Goal: Entertainment & Leisure: Consume media (video, audio)

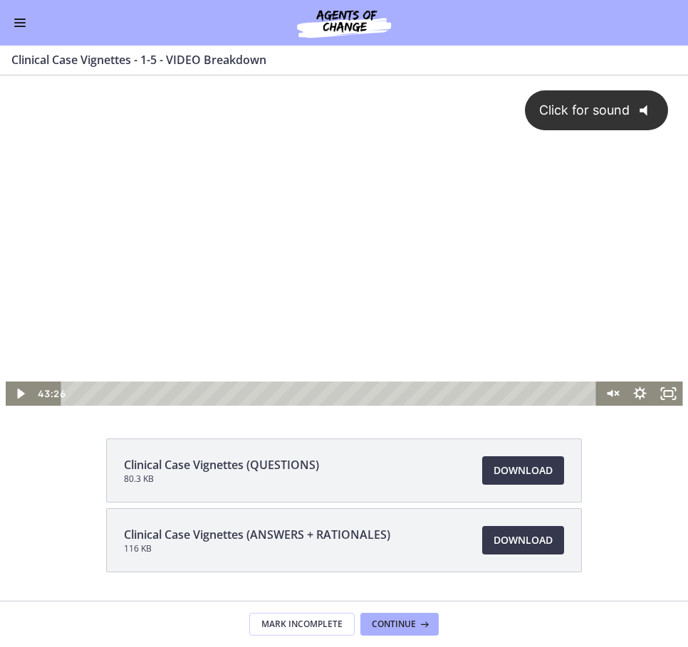
click at [332, 288] on div "Click for sound @keyframes VOLUME_SMALL_WAVE_FLASH { 0% { opacity: 0; } 33% { o…" at bounding box center [344, 228] width 677 height 306
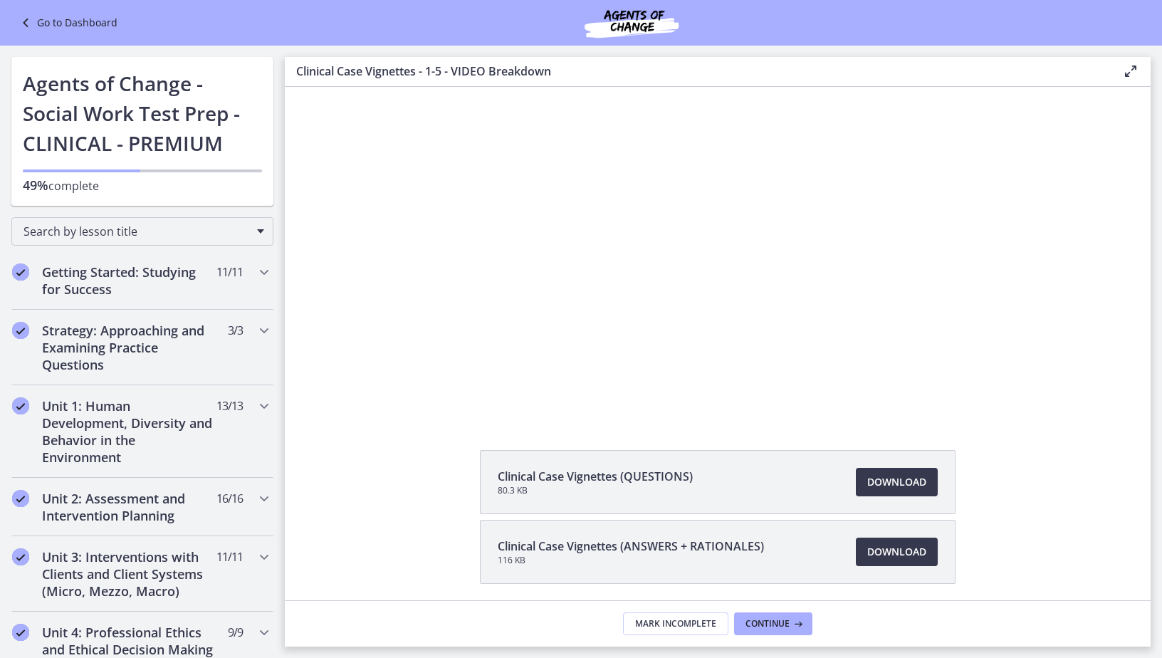
click at [579, 273] on div at bounding box center [717, 251] width 855 height 416
click at [687, 340] on div at bounding box center [717, 251] width 855 height 416
click at [687, 396] on div at bounding box center [717, 251] width 855 height 416
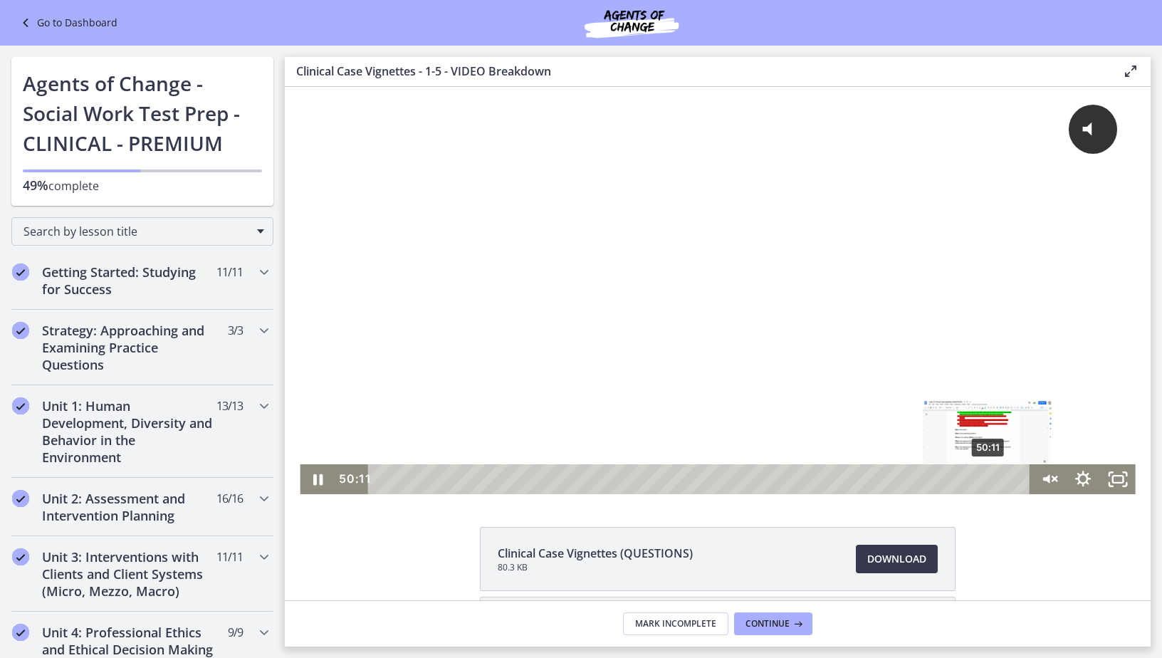
click at [984, 478] on div "50:11" at bounding box center [701, 479] width 641 height 30
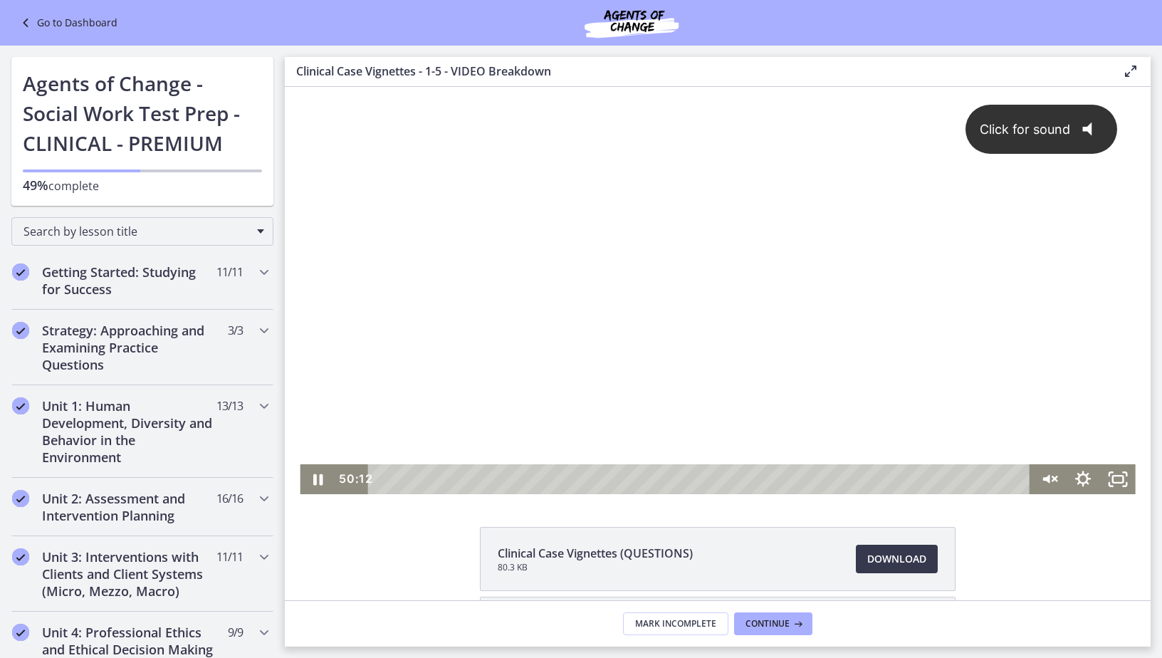
click at [700, 364] on div "Click for sound @keyframes VOLUME_SMALL_WAVE_FLASH { 0% { opacity: 0; } 33% { o…" at bounding box center [717, 275] width 835 height 377
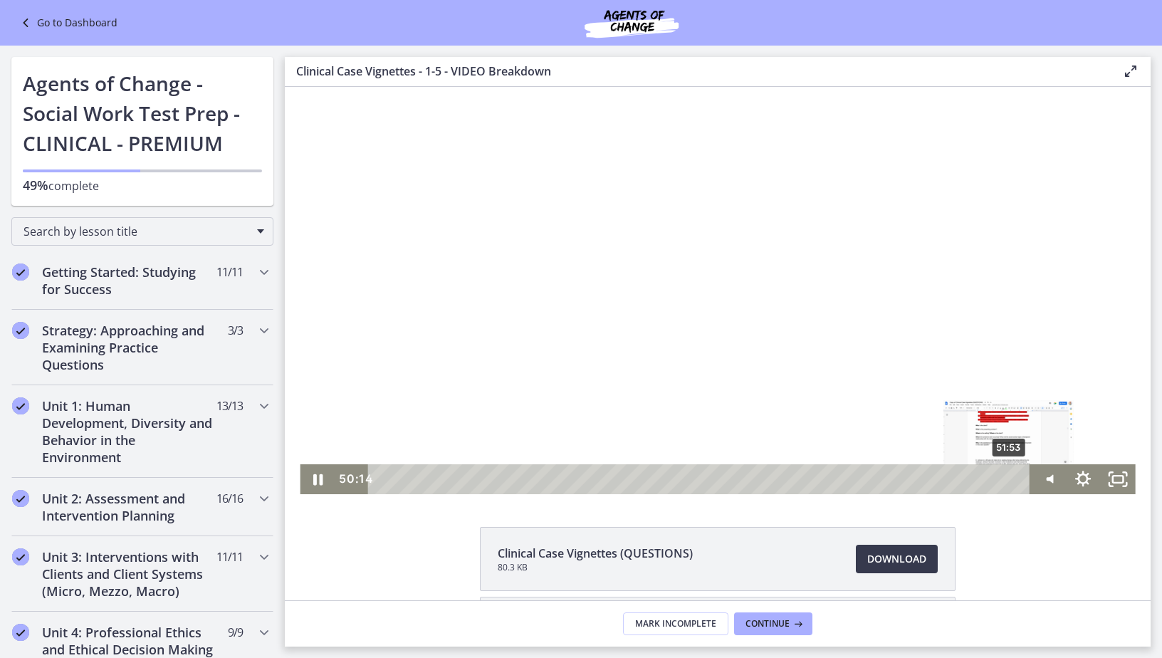
click at [1004, 477] on div "51:53" at bounding box center [701, 479] width 641 height 30
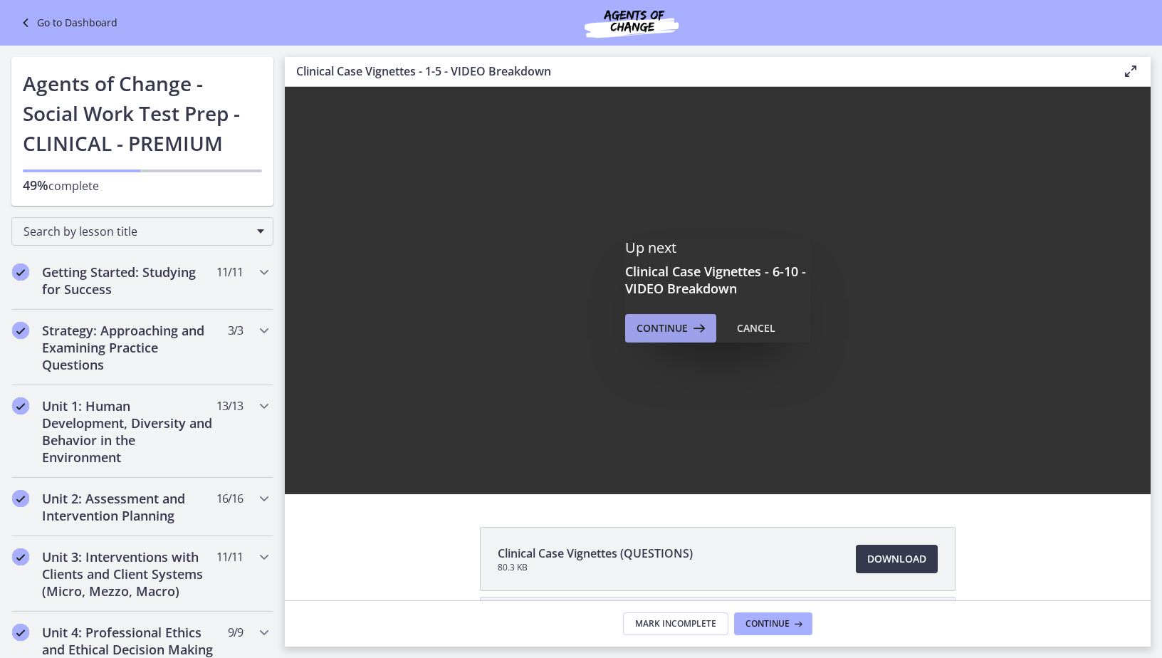
click at [649, 323] on span "Continue" at bounding box center [661, 328] width 51 height 17
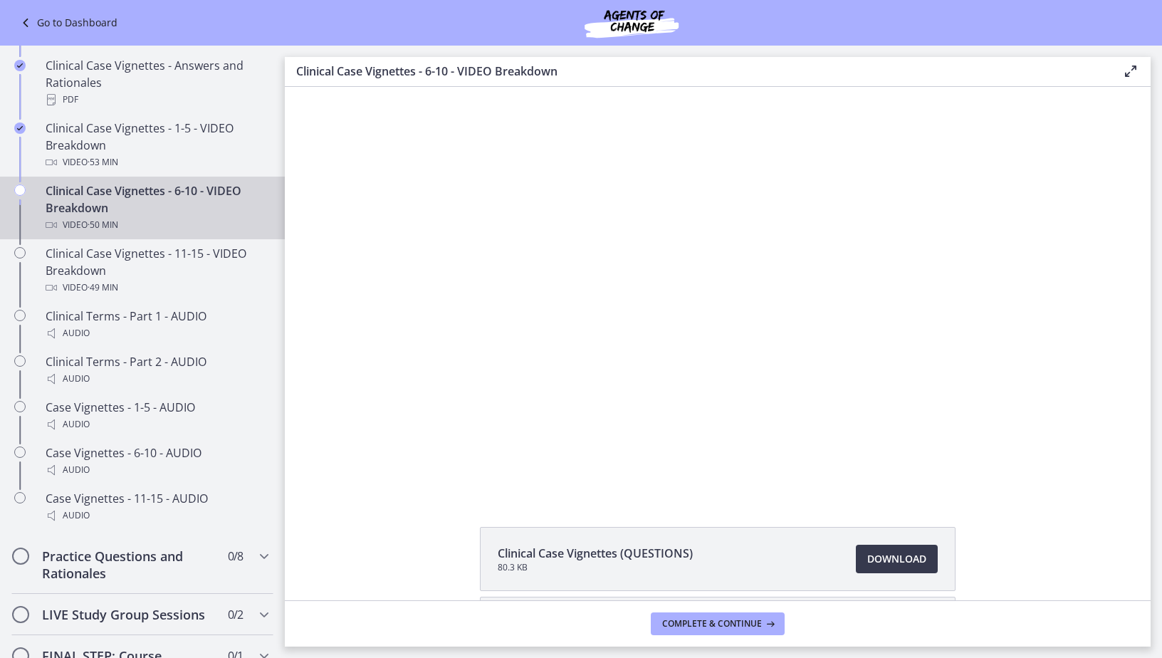
scroll to position [925, 0]
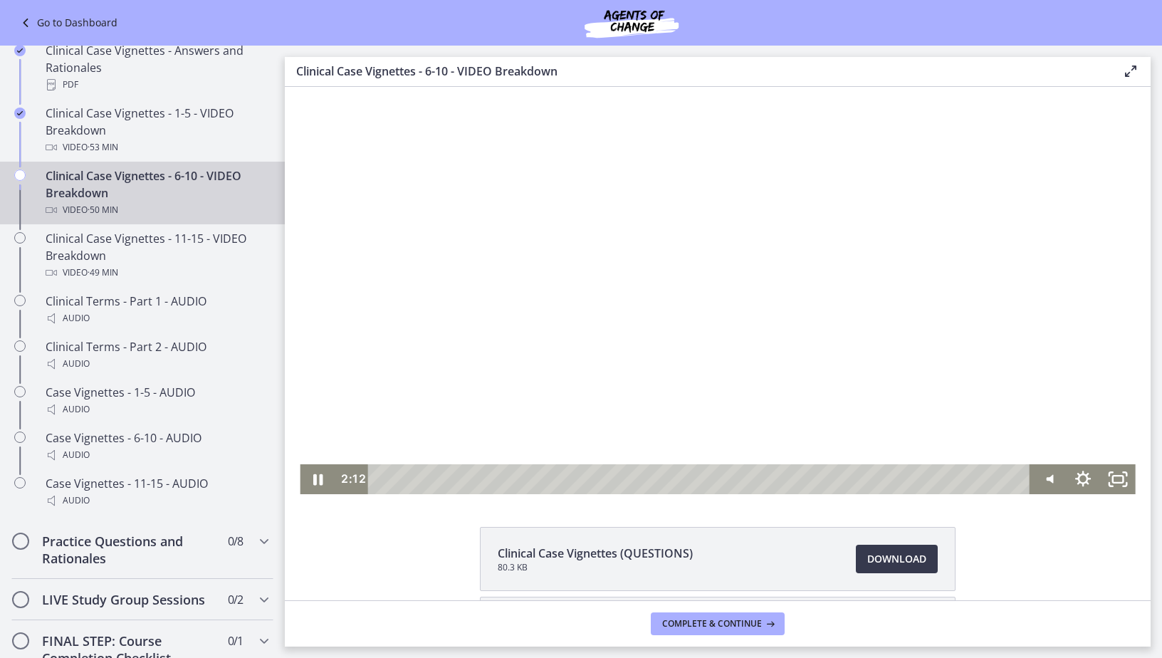
click at [611, 343] on div at bounding box center [717, 290] width 835 height 407
